Goal: Navigation & Orientation: Find specific page/section

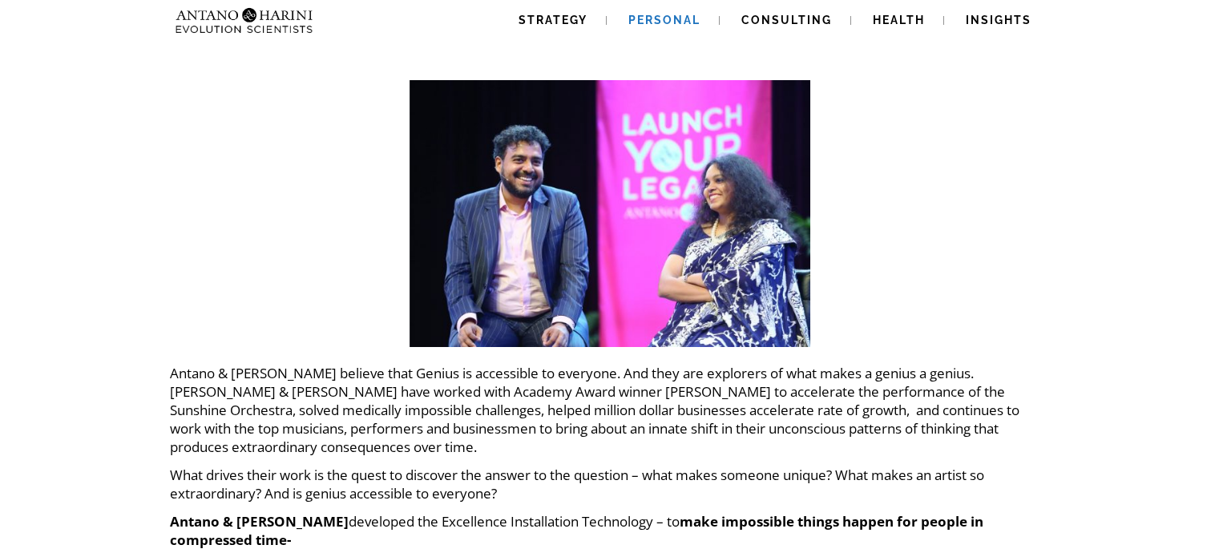
click at [652, 12] on link "Personal" at bounding box center [664, 20] width 111 height 41
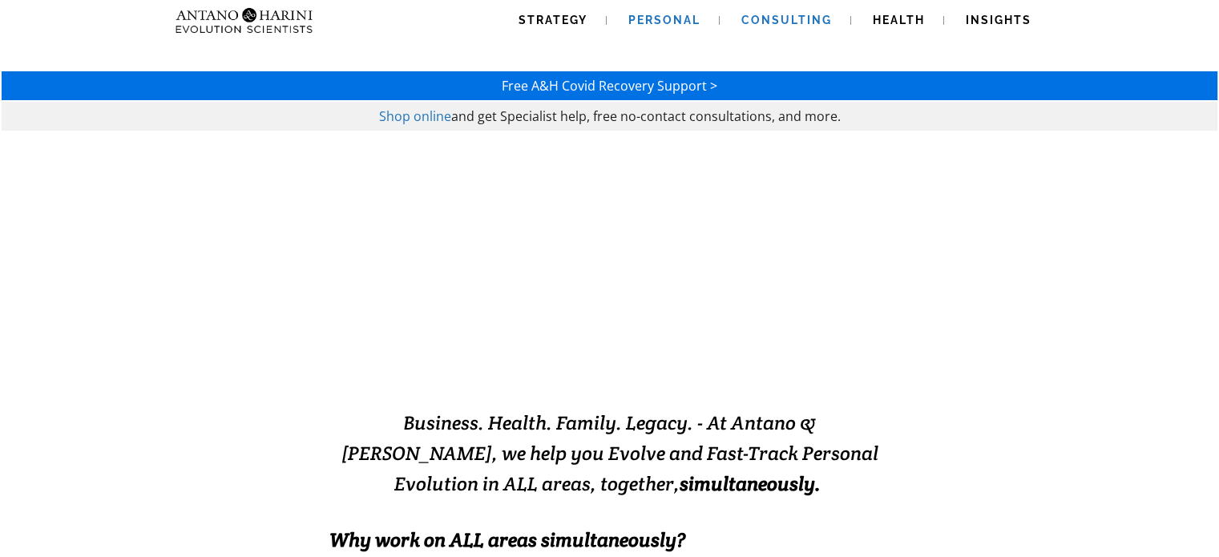
click at [766, 18] on span "Consulting" at bounding box center [786, 20] width 91 height 13
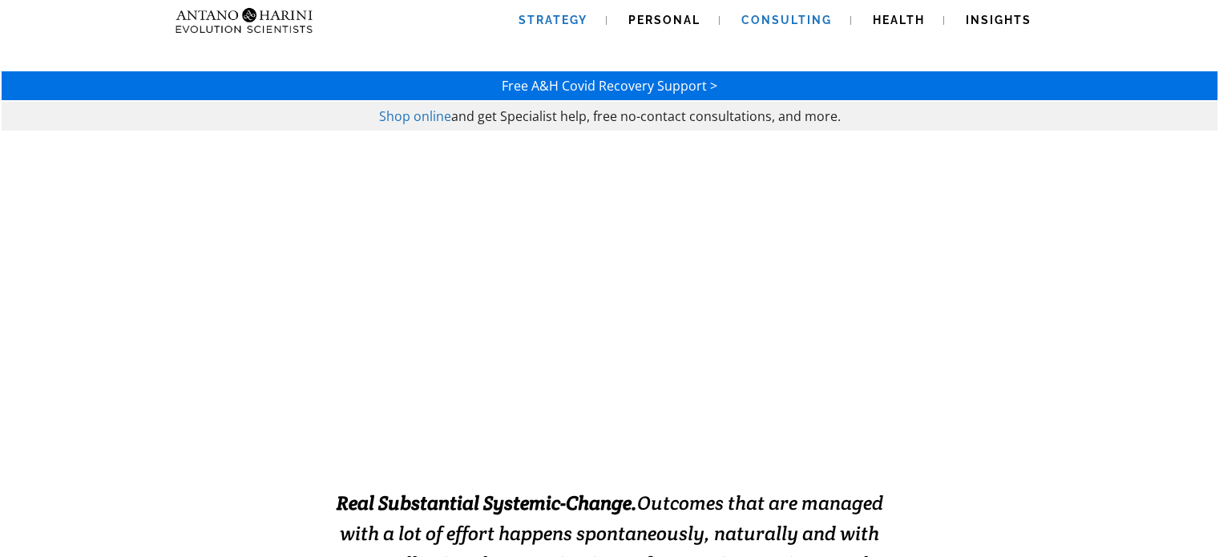
click at [551, 22] on span "Strategy" at bounding box center [553, 20] width 69 height 13
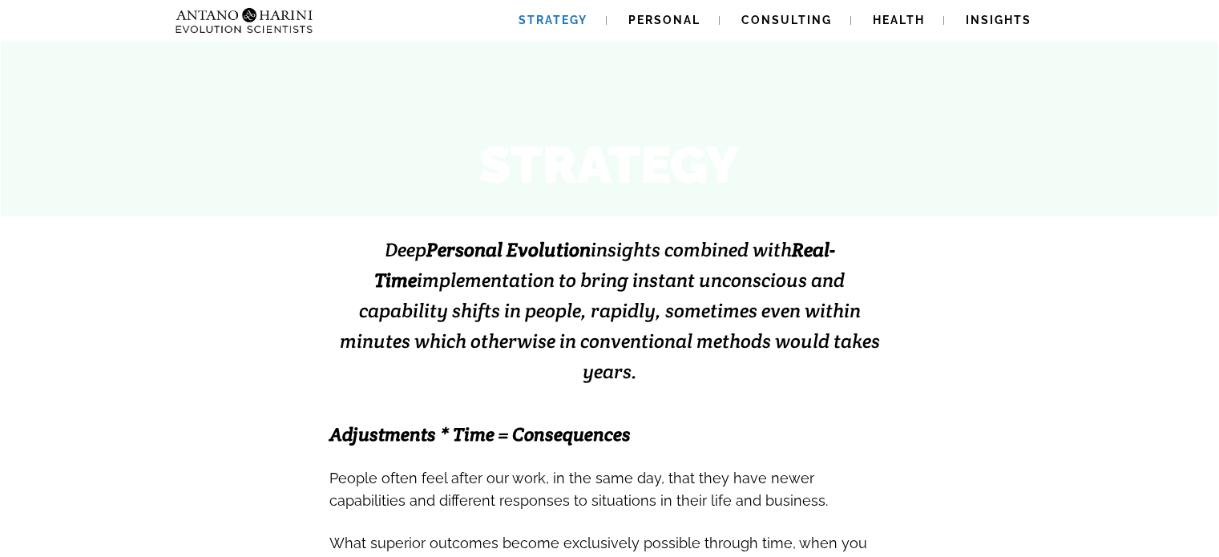
scroll to position [262, 0]
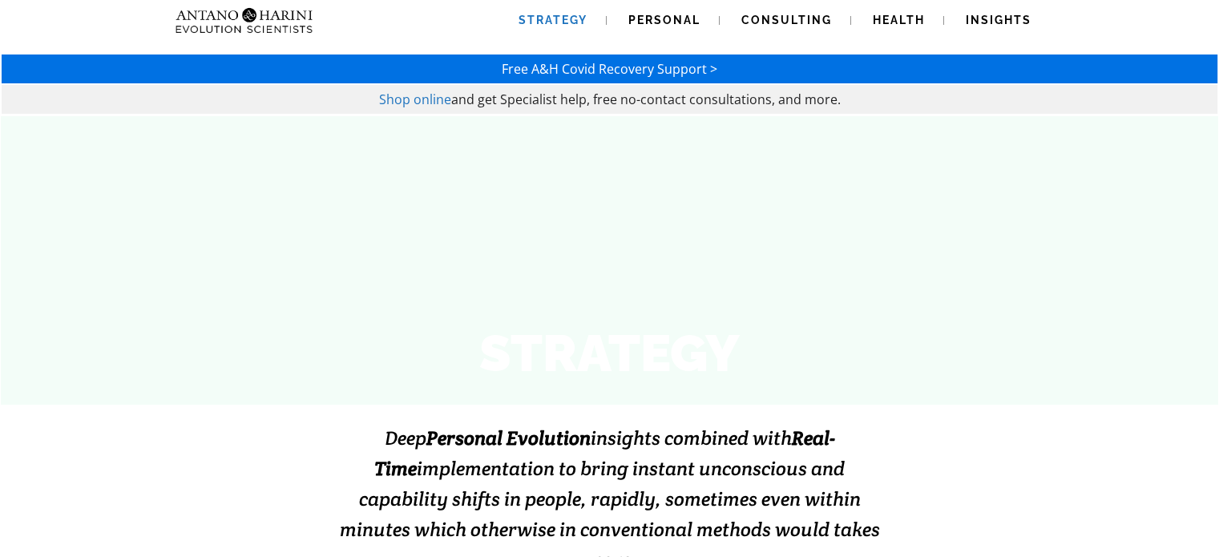
scroll to position [0, 0]
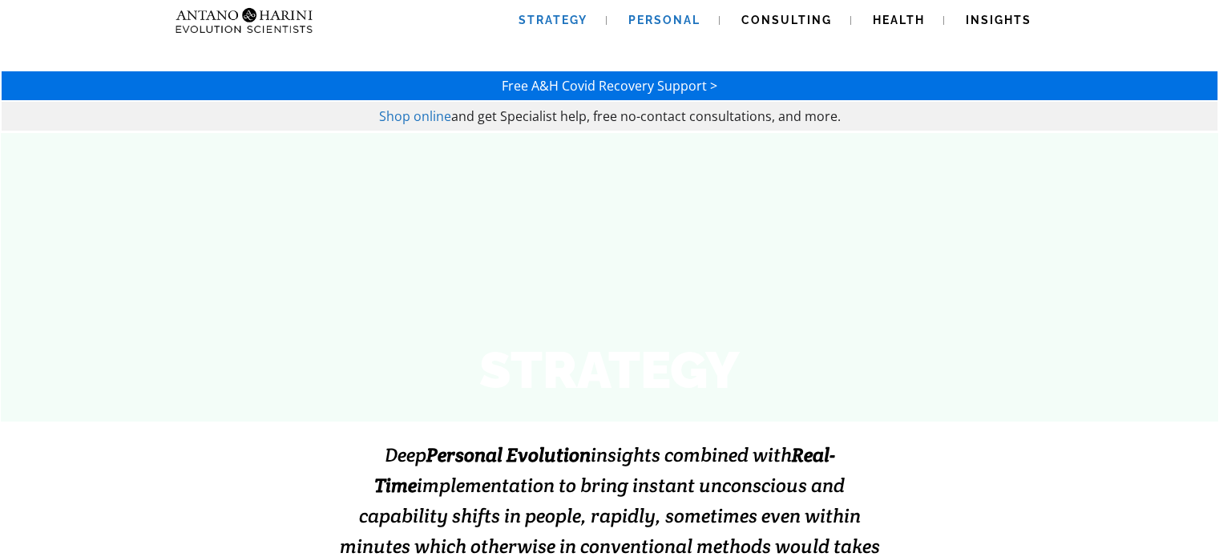
click at [670, 23] on span "Personal" at bounding box center [664, 20] width 72 height 13
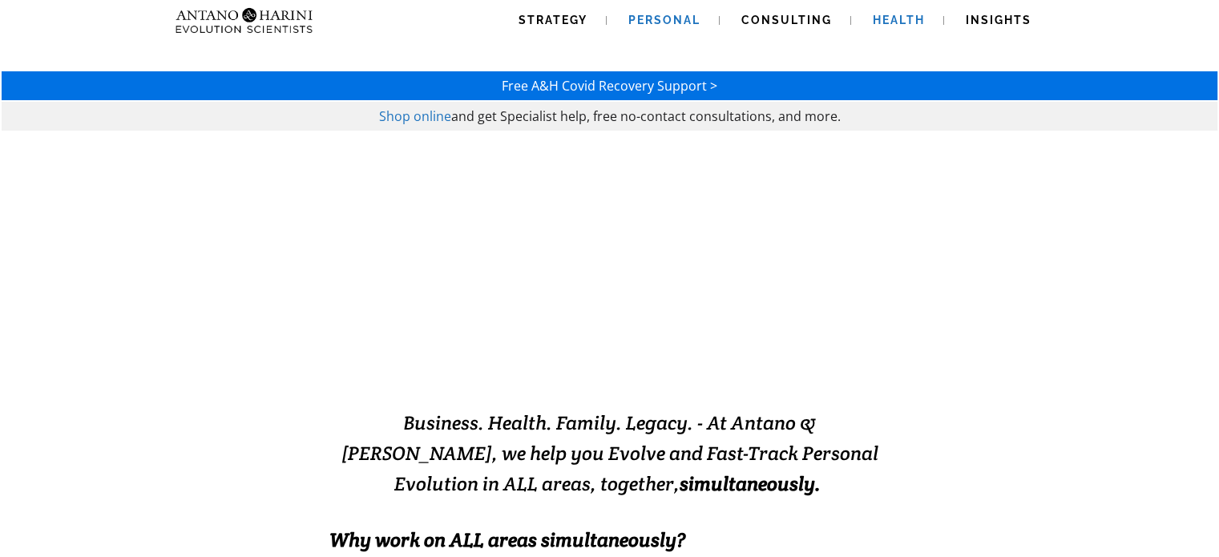
click at [879, 17] on span "Health" at bounding box center [899, 20] width 52 height 13
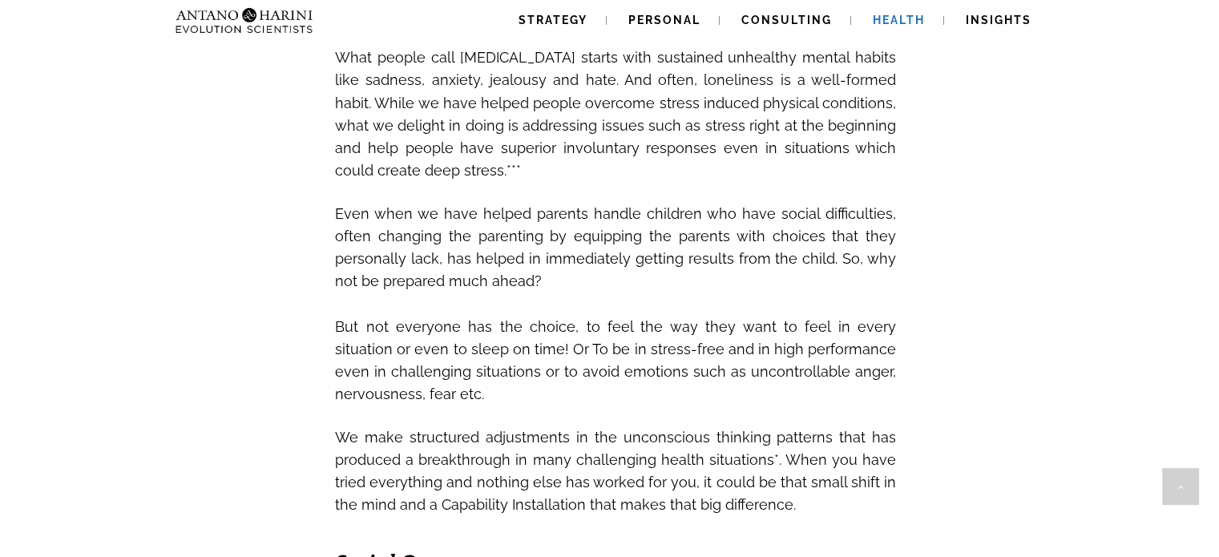
scroll to position [2009, 0]
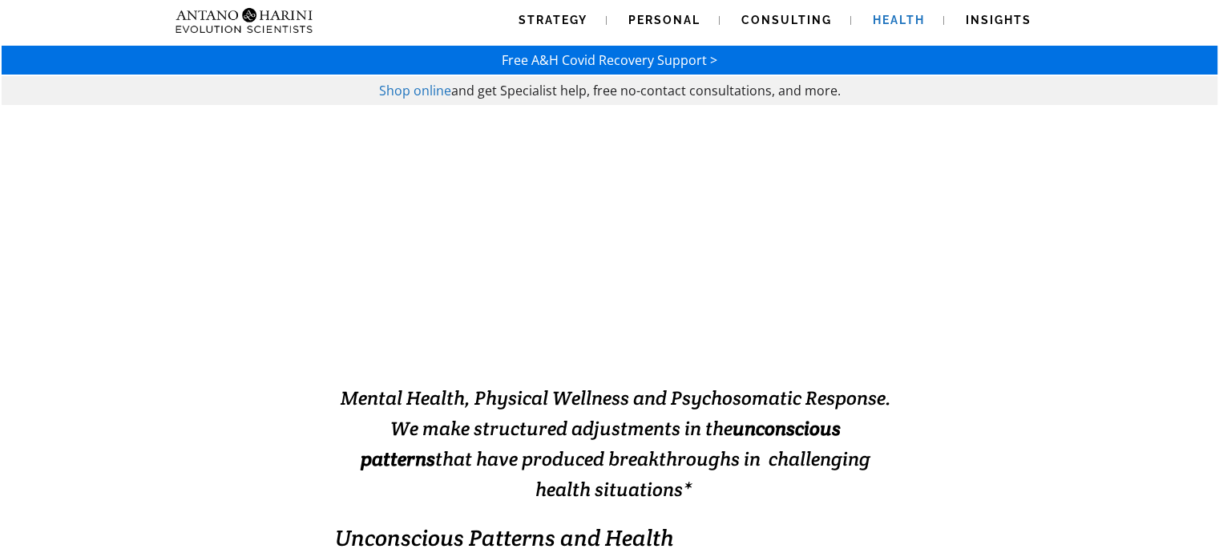
scroll to position [0, 0]
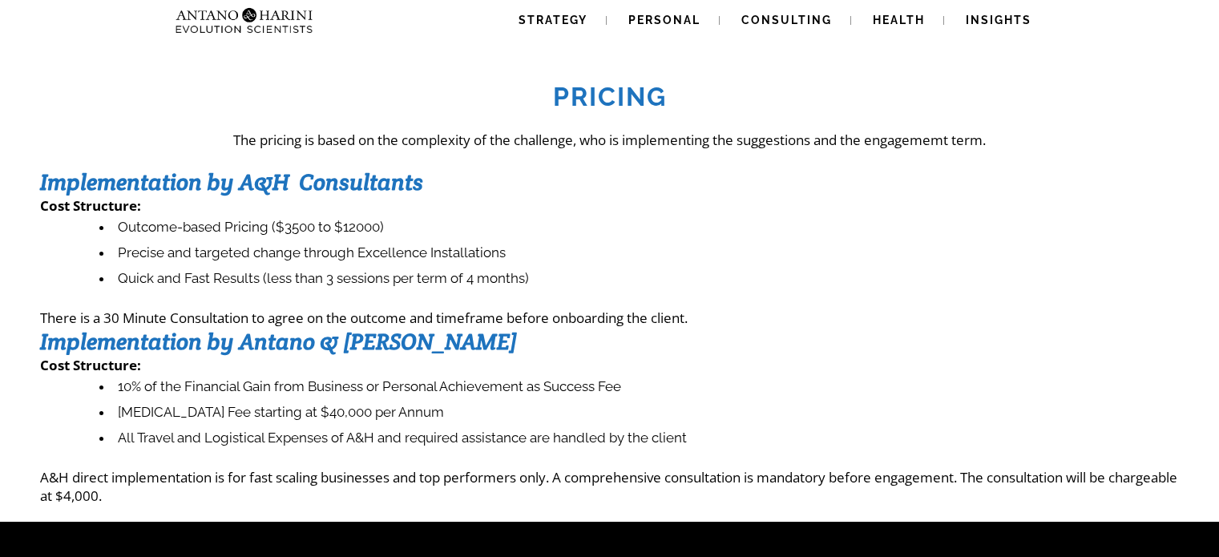
scroll to position [382, 0]
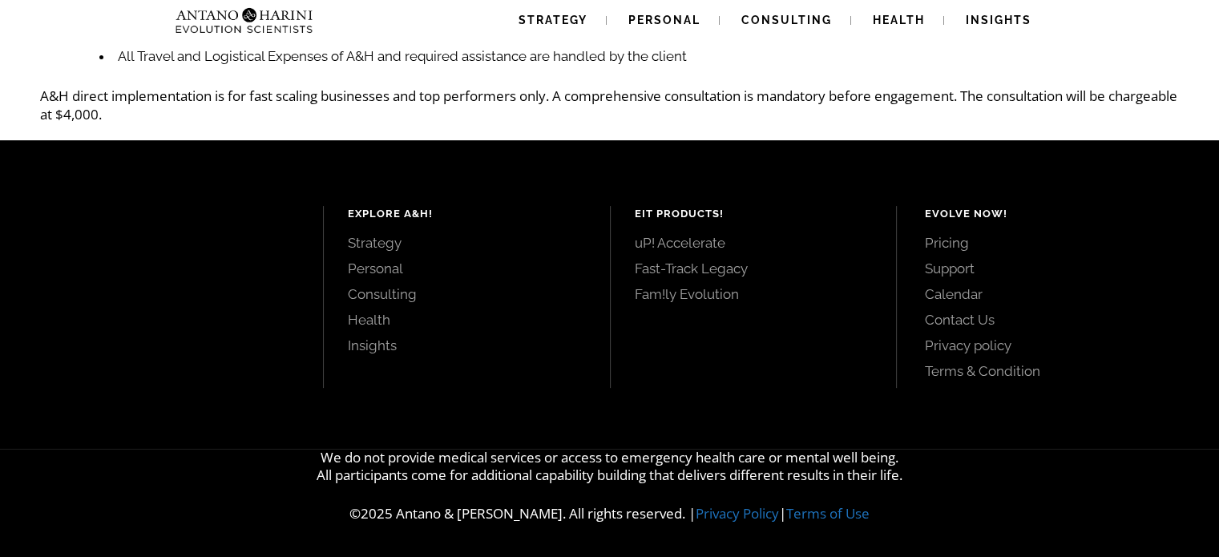
click at [353, 352] on link "Insights" at bounding box center [467, 346] width 238 height 18
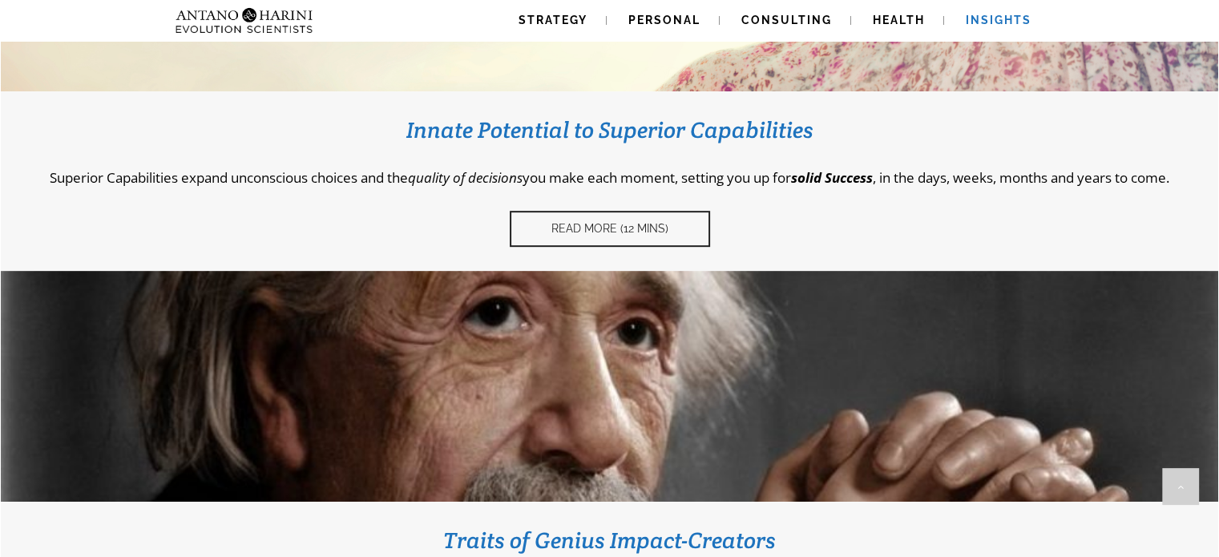
scroll to position [736, 0]
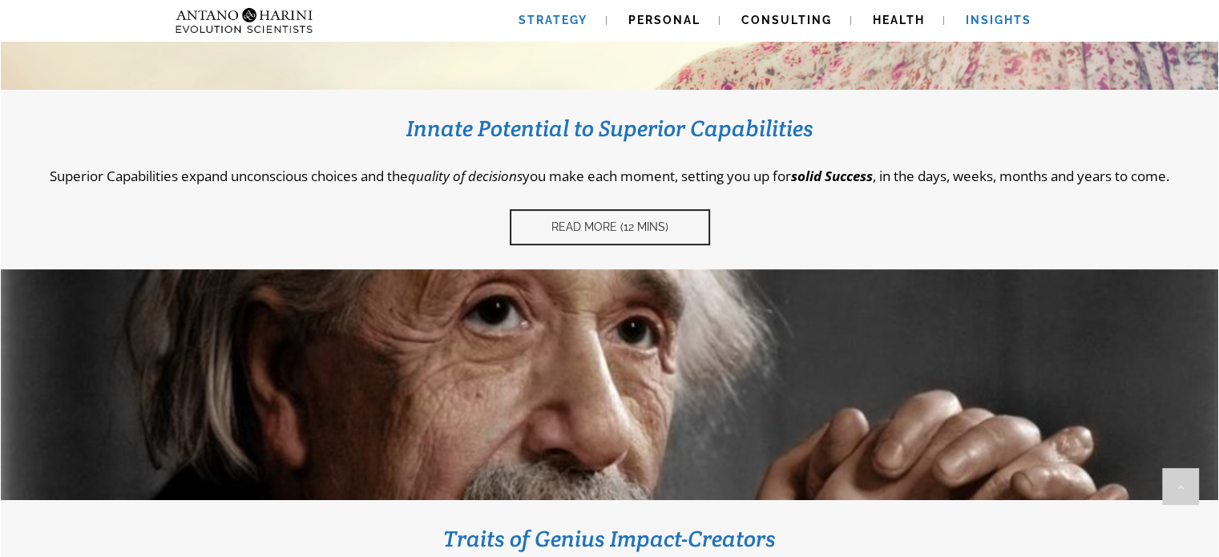
click at [551, 14] on span "Strategy" at bounding box center [553, 20] width 69 height 13
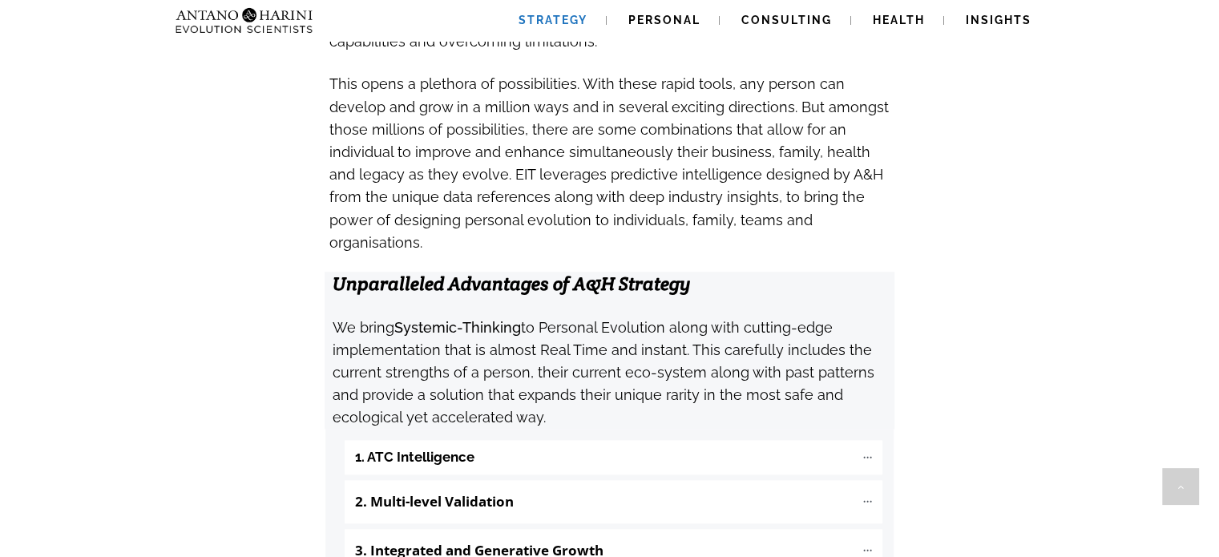
scroll to position [2377, 0]
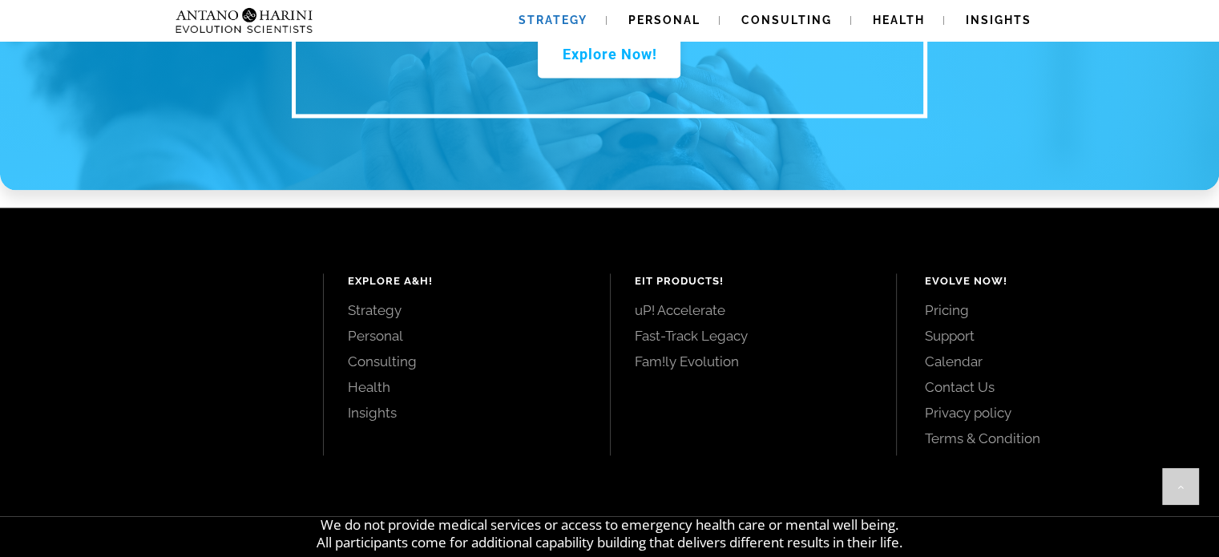
click at [947, 301] on link "Pricing" at bounding box center [1054, 310] width 258 height 18
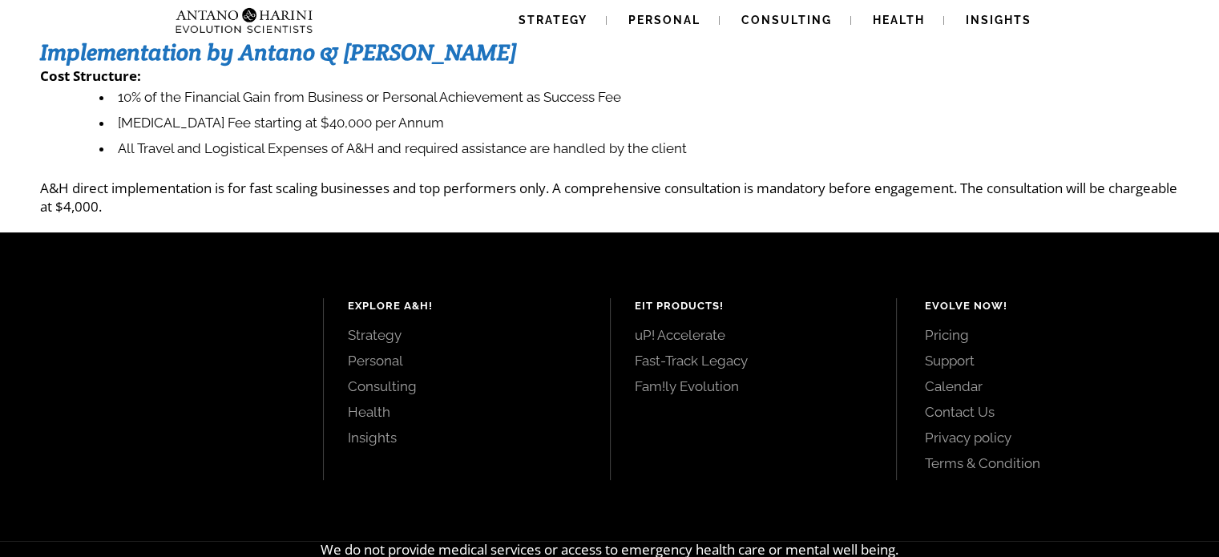
click at [226, 329] on div at bounding box center [179, 389] width 287 height 182
